Goal: Transaction & Acquisition: Purchase product/service

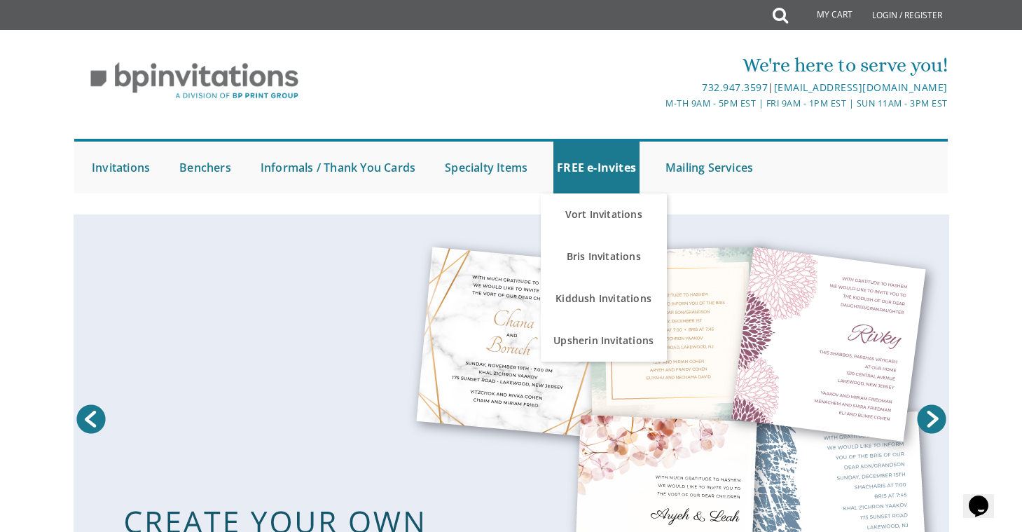
click at [766, 207] on div at bounding box center [511, 207] width 896 height 14
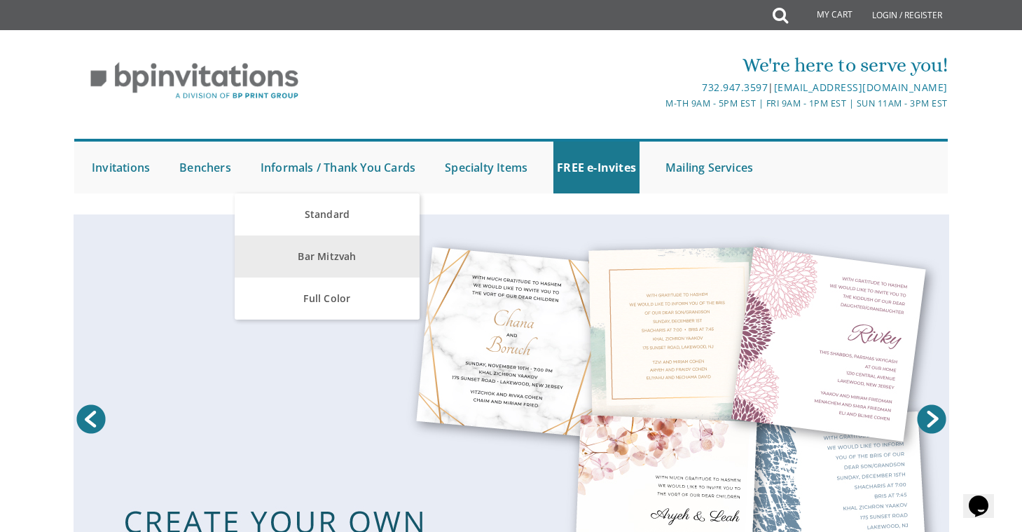
click at [325, 254] on link "Bar Mitzvah" at bounding box center [327, 256] width 184 height 42
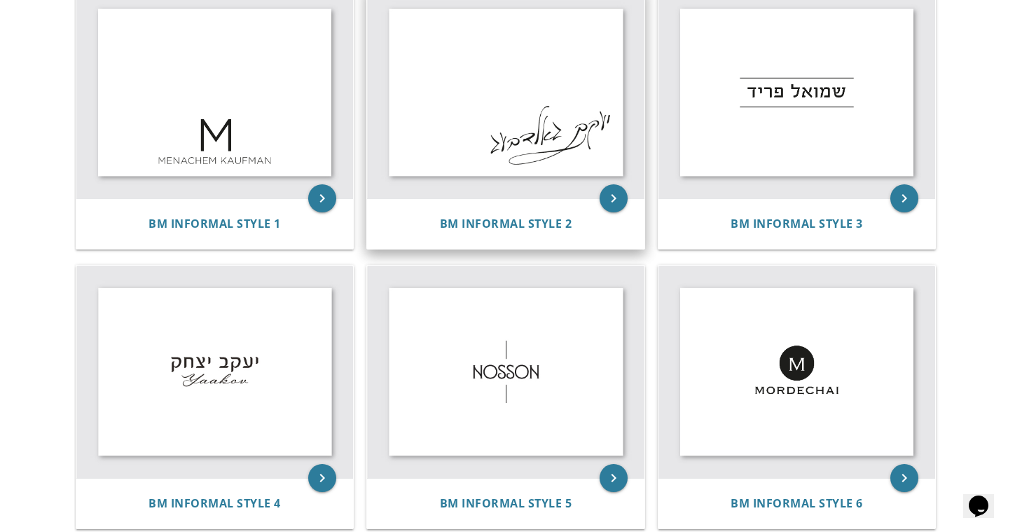
scroll to position [350, 0]
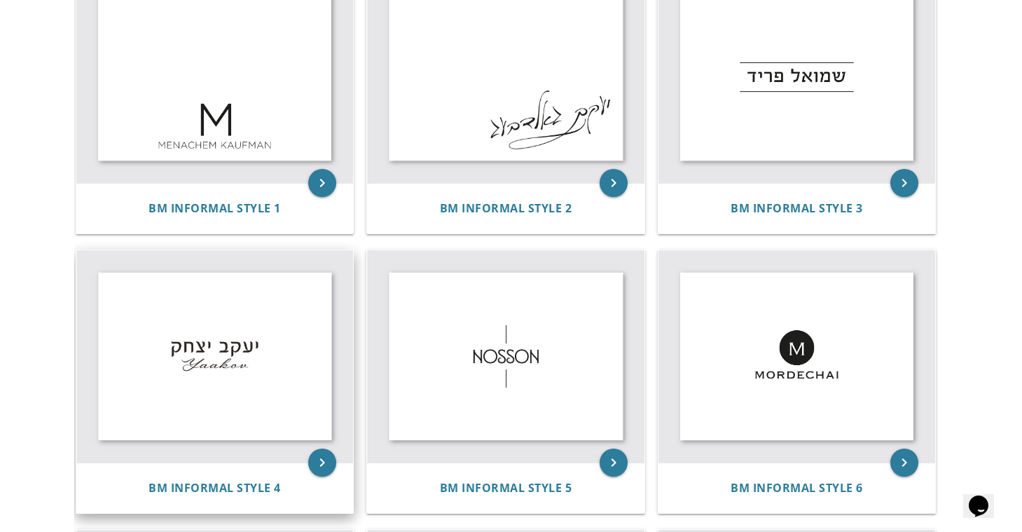
click at [282, 387] on img at bounding box center [214, 356] width 277 height 212
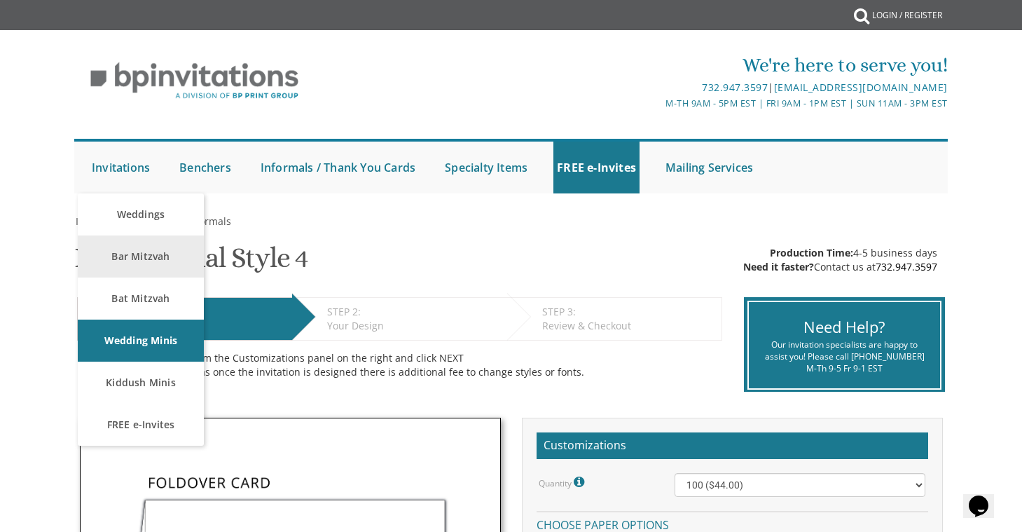
click at [157, 261] on link "Bar Mitzvah" at bounding box center [141, 256] width 126 height 42
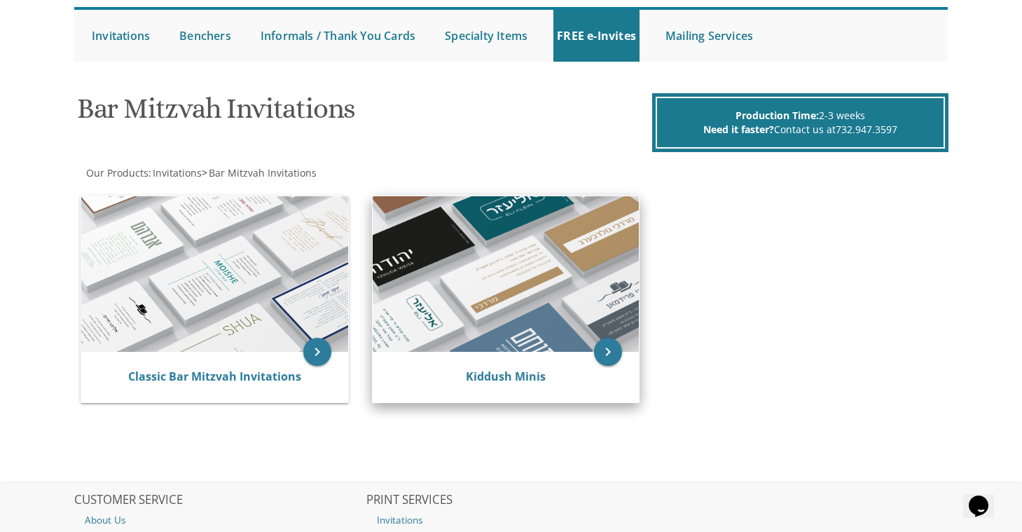
scroll to position [132, 0]
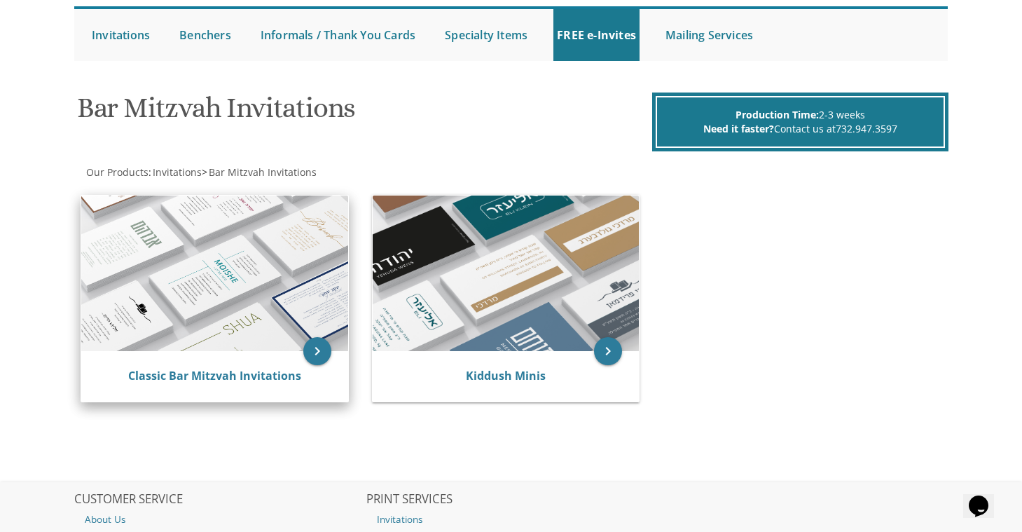
click at [258, 319] on img at bounding box center [214, 272] width 267 height 155
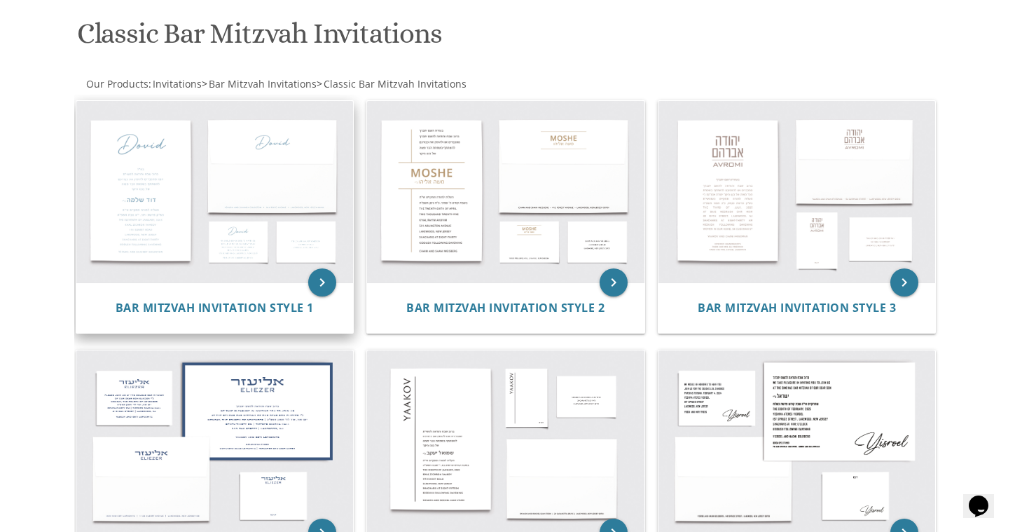
scroll to position [207, 0]
click at [277, 299] on span "Bar Mitzvah Invitation Style 1" at bounding box center [215, 306] width 198 height 15
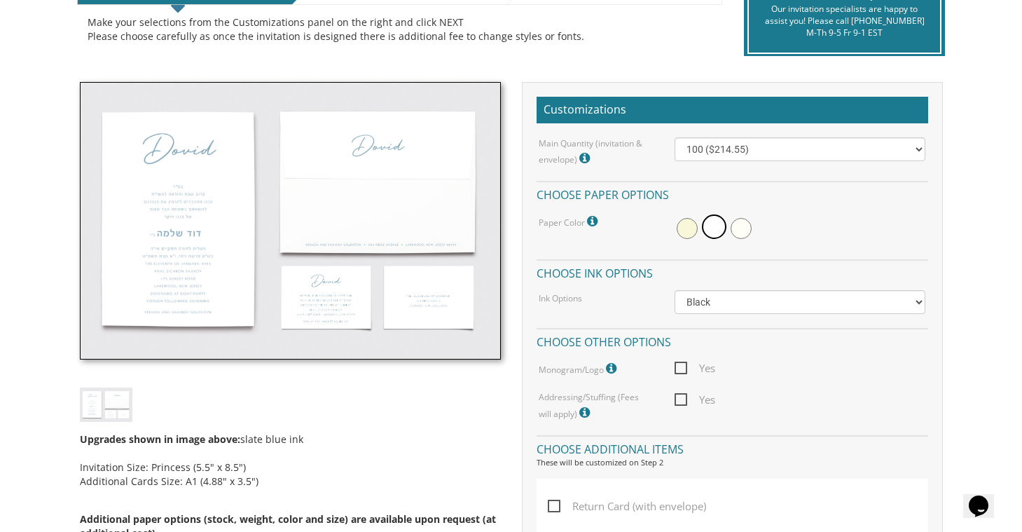
scroll to position [320, 0]
